Goal: Information Seeking & Learning: Stay updated

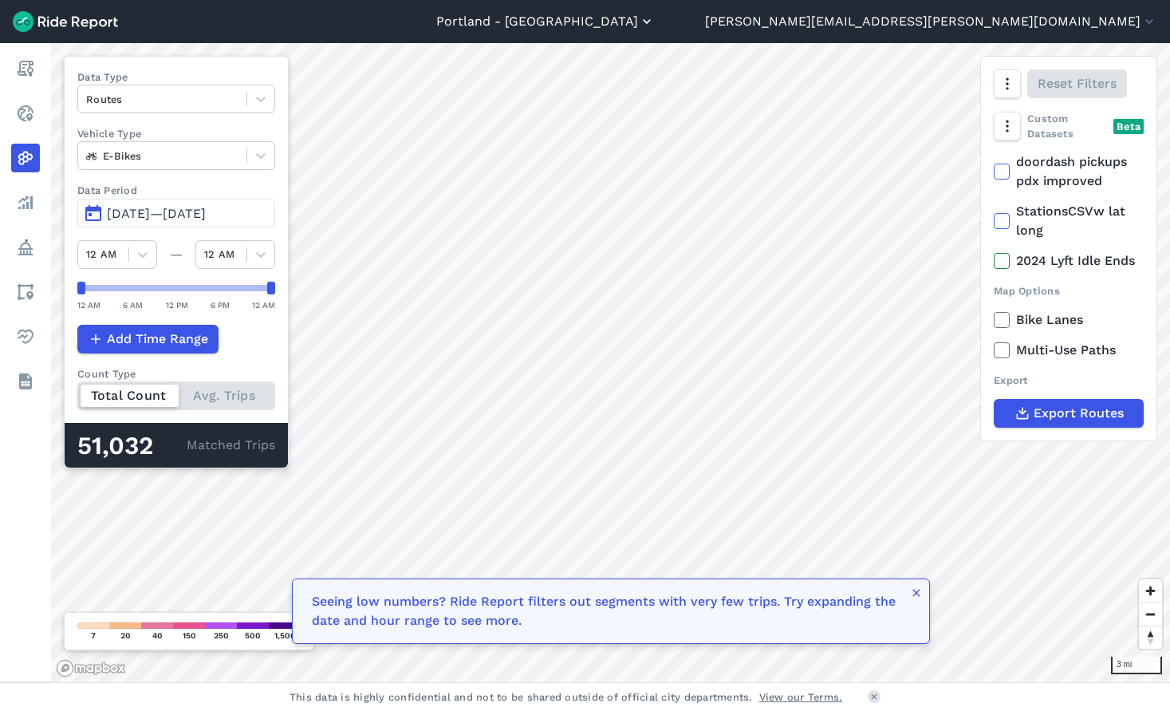
click at [655, 26] on button "Portland - [GEOGRAPHIC_DATA]" at bounding box center [545, 21] width 219 height 19
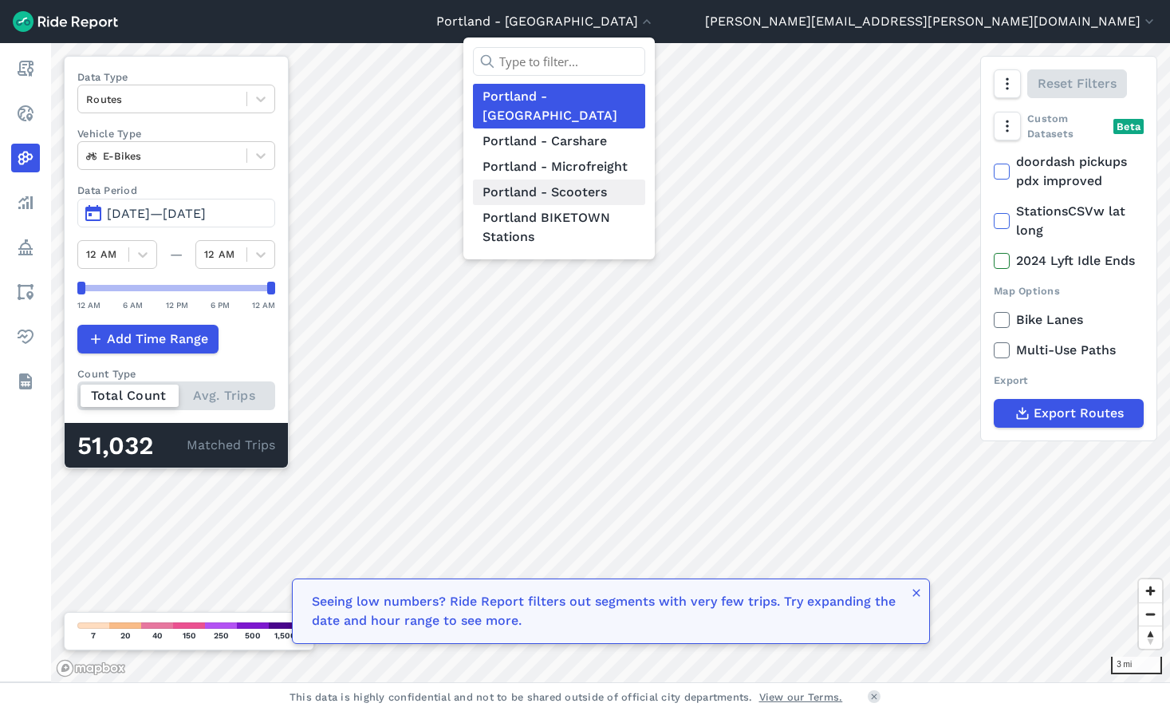
click at [645, 179] on link "Portland - Scooters" at bounding box center [559, 192] width 172 height 26
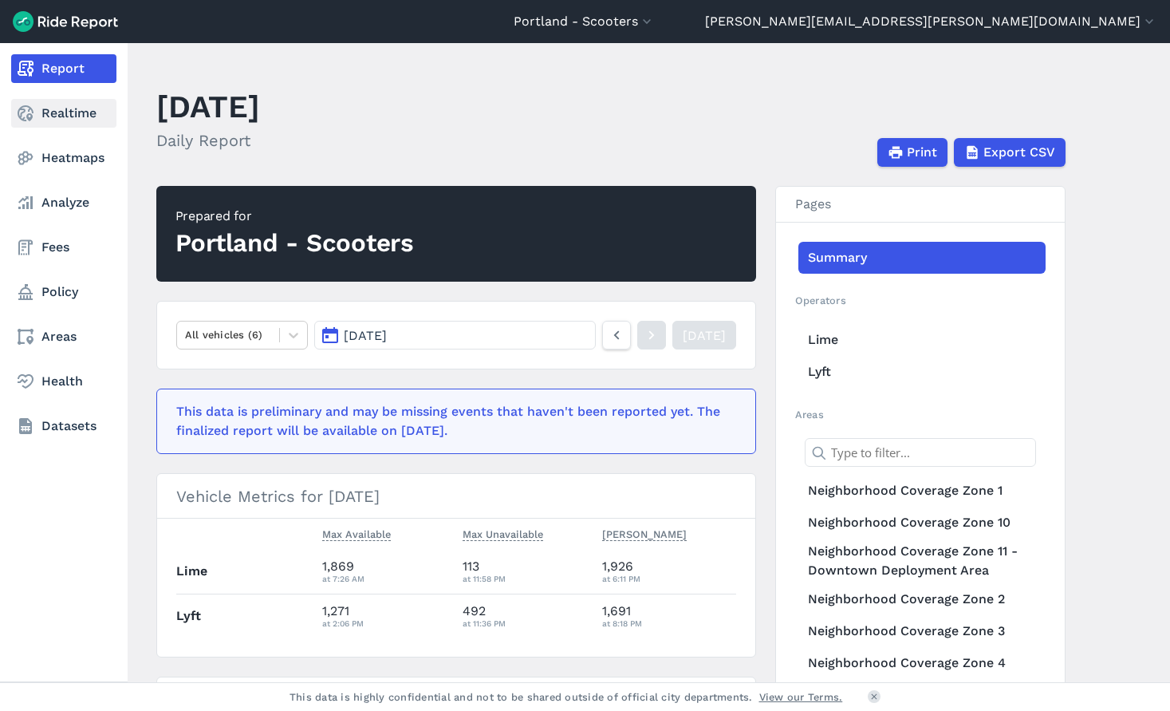
click at [77, 117] on link "Realtime" at bounding box center [63, 113] width 105 height 29
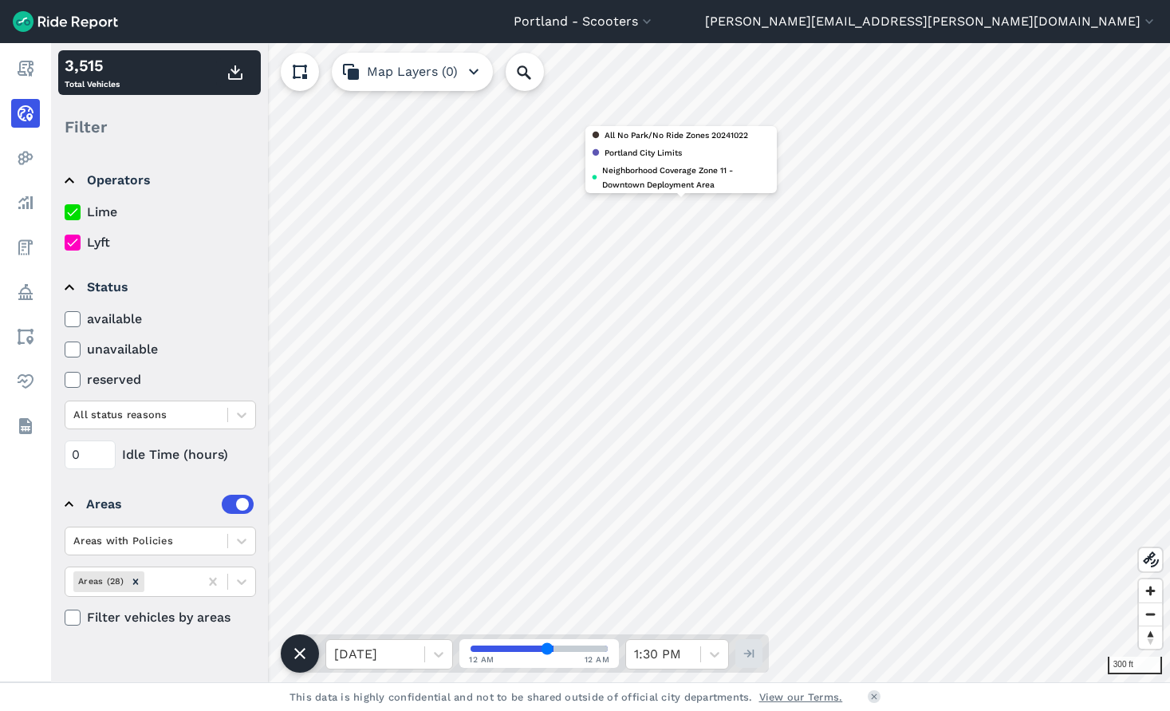
click at [385, 76] on button "Map Layers (0)" at bounding box center [412, 72] width 161 height 38
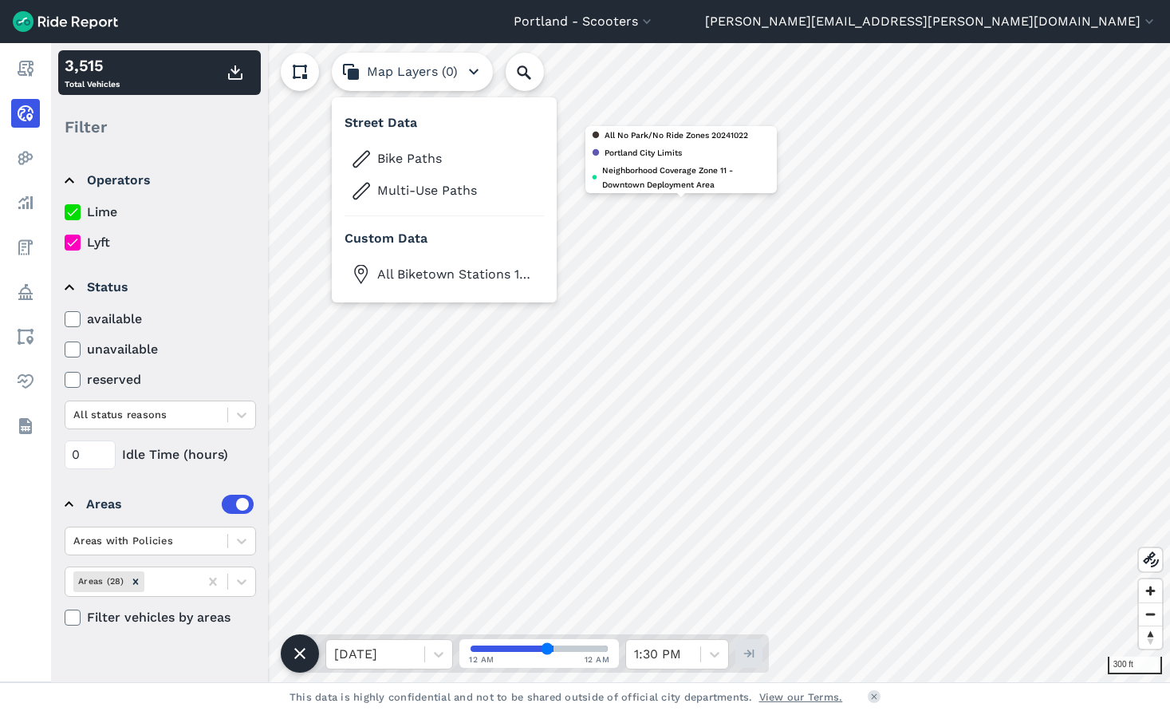
click at [435, 56] on button "Map Layers (0)" at bounding box center [412, 72] width 161 height 38
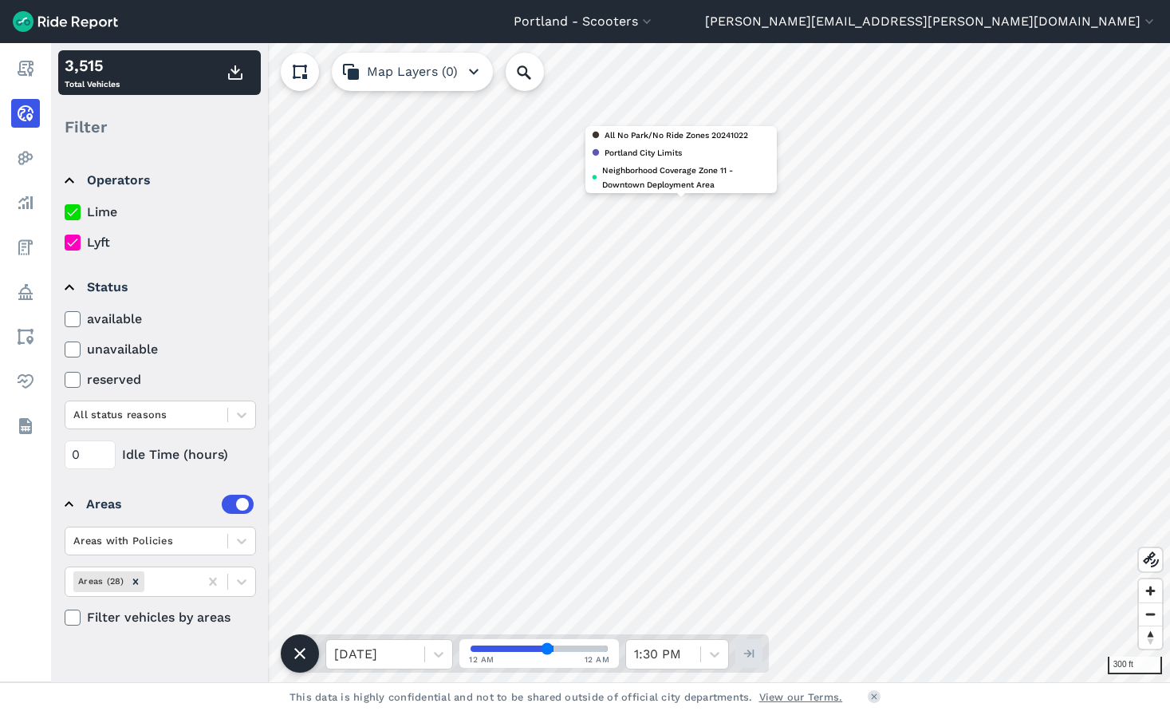
click at [73, 208] on icon at bounding box center [72, 212] width 14 height 16
click at [65, 208] on input "Lime" at bounding box center [65, 208] width 0 height 10
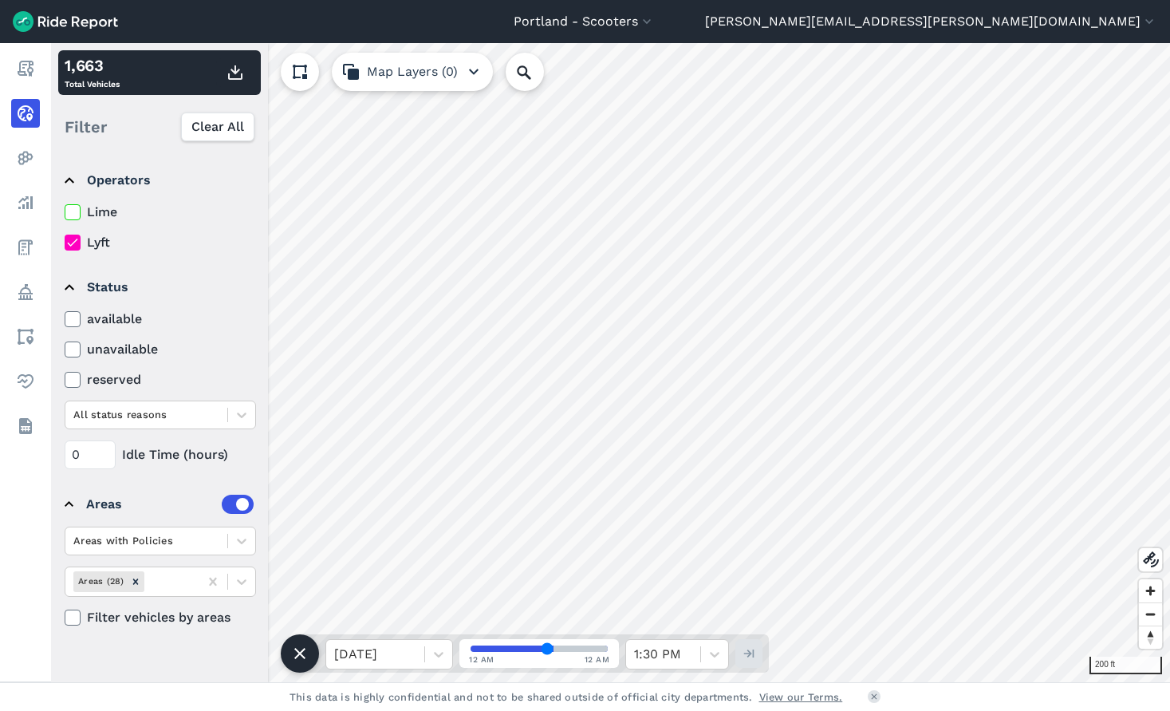
click at [628, 29] on header "Portland - Scooters [GEOGRAPHIC_DATA] - BIKETOWN [GEOGRAPHIC_DATA] - [GEOGRAPHI…" at bounding box center [585, 21] width 1170 height 43
